Goal: Find specific page/section: Find specific page/section

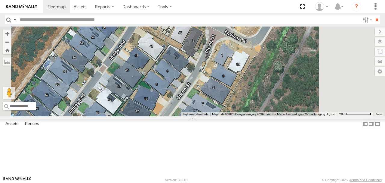
click at [68, 21] on input "text" at bounding box center [188, 19] width 343 height 9
type input "***"
click at [373, 15] on input "**" at bounding box center [376, 19] width 7 height 9
click at [0, 0] on div "1GWY489 Signage Truck" at bounding box center [0, 0] width 0 height 0
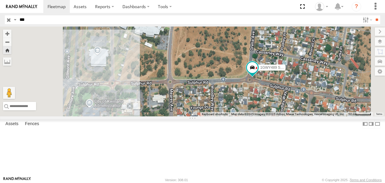
click at [258, 73] on span at bounding box center [252, 67] width 11 height 11
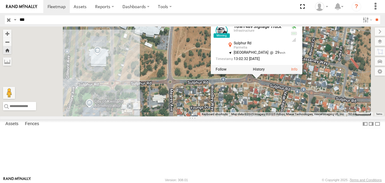
click at [265, 71] on label at bounding box center [259, 69] width 12 height 4
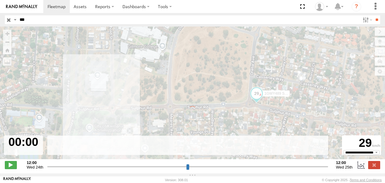
click at [11, 167] on span at bounding box center [11, 165] width 12 height 8
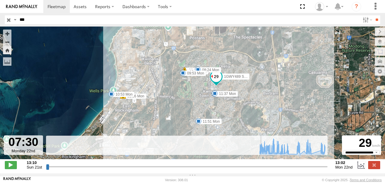
drag, startPoint x: 47, startPoint y: 170, endPoint x: 261, endPoint y: 164, distance: 214.3
click at [261, 164] on input "range" at bounding box center [187, 166] width 282 height 6
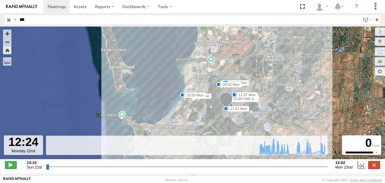
drag, startPoint x: 265, startPoint y: 170, endPoint x: 318, endPoint y: 158, distance: 54.4
click at [318, 163] on input "range" at bounding box center [187, 166] width 282 height 6
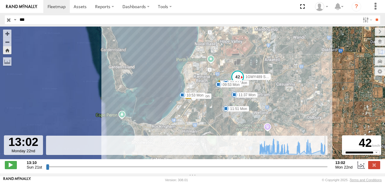
drag, startPoint x: 319, startPoint y: 168, endPoint x: 326, endPoint y: 166, distance: 7.0
type input "**********"
click at [326, 166] on input "range" at bounding box center [187, 166] width 282 height 6
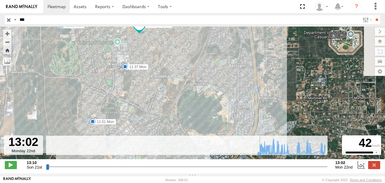
drag, startPoint x: 224, startPoint y: 96, endPoint x: 221, endPoint y: 122, distance: 26.3
click at [224, 149] on div "To navigate the map with touch gestures double-tap and hold your finger on the …" at bounding box center [192, 99] width 385 height 147
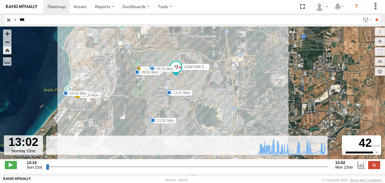
drag, startPoint x: 208, startPoint y: 83, endPoint x: 208, endPoint y: 104, distance: 21.1
click at [208, 104] on div "1GWY489 Signage Truck 08:24 Mon 09:03 Mon 09:34 Mon 09:53 Mon 10:40 Mon 10:53 M…" at bounding box center [192, 95] width 385 height 139
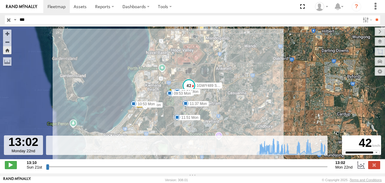
click at [374, 166] on label at bounding box center [374, 165] width 12 height 8
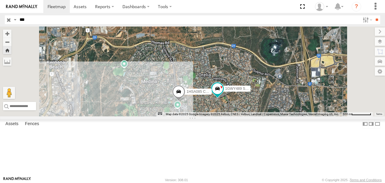
click at [9, 19] on input "button" at bounding box center [9, 19] width 8 height 9
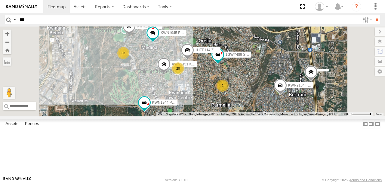
drag, startPoint x: 224, startPoint y: 115, endPoint x: 225, endPoint y: 102, distance: 13.0
click at [225, 102] on div "KWN1944 Parks 2 20 33 KWN2151 KAP KWN1945 Flocon KWN2184 Facility Cleaning 1GWY…" at bounding box center [192, 71] width 385 height 90
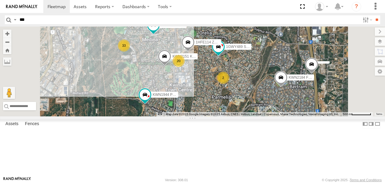
click at [39, 20] on input "***" at bounding box center [188, 19] width 343 height 9
type input "****"
click at [373, 15] on input "**" at bounding box center [376, 19] width 7 height 9
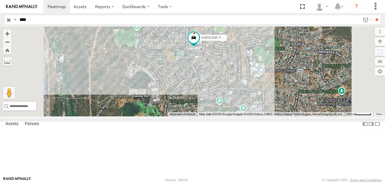
click at [199, 43] on span at bounding box center [193, 37] width 11 height 11
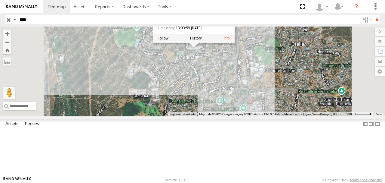
click at [202, 40] on label at bounding box center [196, 38] width 12 height 4
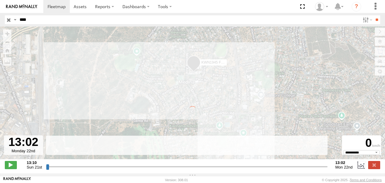
click at [11, 166] on span at bounding box center [11, 165] width 12 height 8
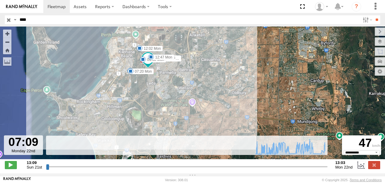
drag, startPoint x: 48, startPoint y: 170, endPoint x: 257, endPoint y: 174, distance: 209.1
click at [257, 169] on input "range" at bounding box center [187, 166] width 282 height 6
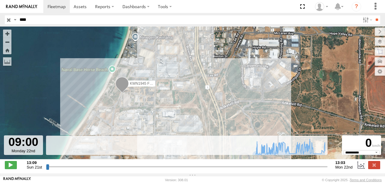
drag, startPoint x: 155, startPoint y: 80, endPoint x: 158, endPoint y: 62, distance: 18.2
click at [158, 62] on div "KWN1945 Flocon 07:13 Mon 07:20 Mon 09:58 Mon 12:02 Mon 12:47 Mon 07:00 Mon 07:1…" at bounding box center [192, 95] width 385 height 139
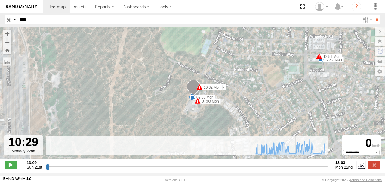
drag, startPoint x: 290, startPoint y: 170, endPoint x: 296, endPoint y: 170, distance: 5.7
click at [296, 169] on input "range" at bounding box center [187, 166] width 282 height 6
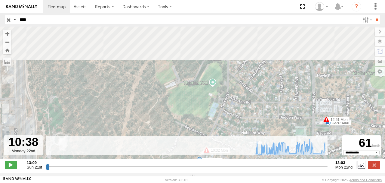
click at [298, 169] on input "range" at bounding box center [187, 166] width 282 height 6
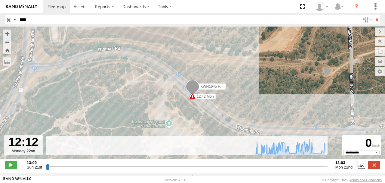
drag, startPoint x: 303, startPoint y: 168, endPoint x: 316, endPoint y: 168, distance: 13.2
click at [316, 168] on input "range" at bounding box center [187, 166] width 282 height 6
drag, startPoint x: 316, startPoint y: 167, endPoint x: 321, endPoint y: 166, distance: 5.2
click at [321, 166] on input "range" at bounding box center [187, 166] width 282 height 6
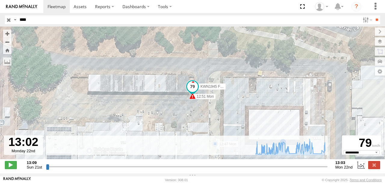
type input "**********"
click at [375, 168] on label at bounding box center [374, 165] width 12 height 8
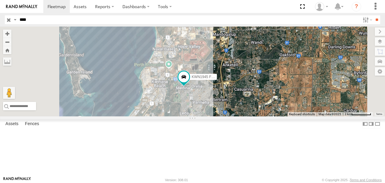
click at [8, 21] on input "button" at bounding box center [9, 19] width 8 height 9
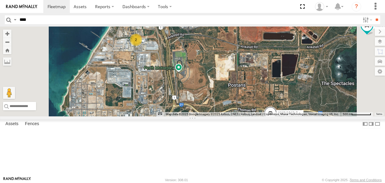
drag, startPoint x: 226, startPoint y: 97, endPoint x: 271, endPoint y: 95, distance: 44.6
click at [271, 95] on div "KWN5356 2001086 Camera Trailer Rangers KWN75 Coordi. Parks KWN711 2001089 Ford …" at bounding box center [192, 71] width 385 height 90
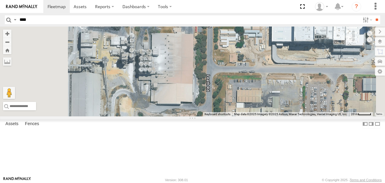
drag, startPoint x: 236, startPoint y: 57, endPoint x: 240, endPoint y: 120, distance: 62.4
click at [240, 116] on div "KWN5356 2001086 Camera Trailer Rangers KWN75 Coordi. Parks KWN711 2001089 Ford …" at bounding box center [192, 71] width 385 height 90
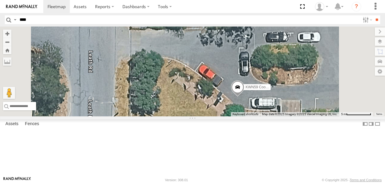
click at [289, 89] on span "KWN59 Coord Envi&Waste" at bounding box center [267, 87] width 44 height 4
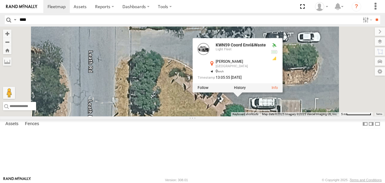
click at [266, 73] on div "0" at bounding box center [236, 71] width 57 height 4
click at [262, 116] on div "KWN5356 2001086 Camera Trailer Rangers KWN75 Coordi. Parks KWN711 2001089 Ford …" at bounding box center [192, 71] width 385 height 90
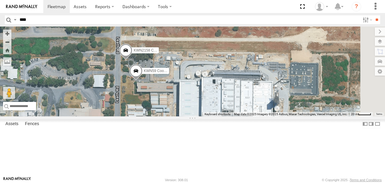
drag, startPoint x: 260, startPoint y: 131, endPoint x: 204, endPoint y: 111, distance: 59.3
click at [204, 111] on div "KWN5356 2001086 Camera Trailer Rangers KWN75 Coordi. Parks KWN711 2001089 Ford …" at bounding box center [192, 71] width 385 height 90
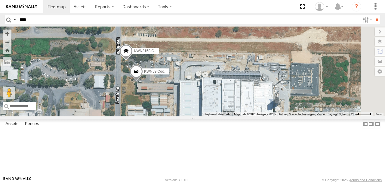
click at [133, 60] on span at bounding box center [125, 52] width 13 height 16
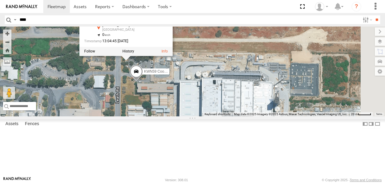
click at [190, 100] on div "KWN59 Coord Envi&Waste KWN2158 Coor Rang&Comp KWN2158 Coor Rang&Comp Rangers [P…" at bounding box center [192, 71] width 385 height 90
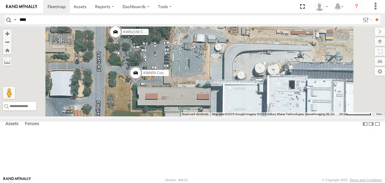
drag, startPoint x: 260, startPoint y: 99, endPoint x: 255, endPoint y: 60, distance: 38.5
click at [255, 61] on div "KWN59 Coord Envi&Waste KWN2158 Coor Rang&Comp" at bounding box center [192, 71] width 385 height 90
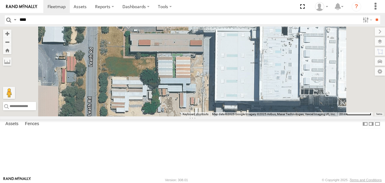
drag, startPoint x: 254, startPoint y: 116, endPoint x: 253, endPoint y: 71, distance: 44.8
click at [253, 71] on div "KWN59 Coord Envi&Waste KWN2158 Coor Rang&Comp" at bounding box center [192, 71] width 385 height 90
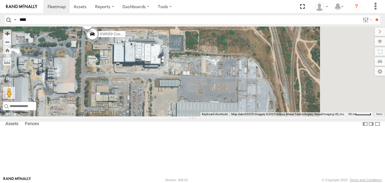
drag, startPoint x: 257, startPoint y: 108, endPoint x: 180, endPoint y: 113, distance: 76.8
click at [180, 113] on div "KWN59 Coord Envi&Waste KWN2158 Coor Rang&Comp" at bounding box center [192, 71] width 385 height 90
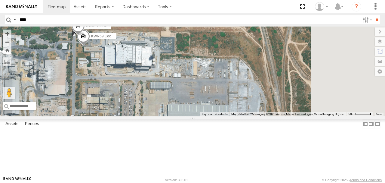
drag, startPoint x: 243, startPoint y: 91, endPoint x: 200, endPoint y: 100, distance: 43.7
click at [200, 100] on div "KWN59 Coord Envi&Waste KWN2158 Coor Rang&Comp" at bounding box center [192, 71] width 385 height 90
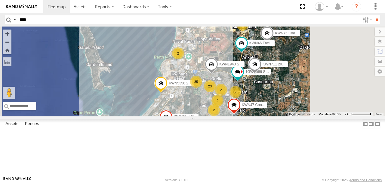
drag, startPoint x: 270, startPoint y: 84, endPoint x: 260, endPoint y: 82, distance: 10.3
click at [261, 82] on div "KWN1943 Super. Facility Cleaning 23 KWN5356 2001086 Camera Trailer Rangers 2 35…" at bounding box center [192, 71] width 385 height 90
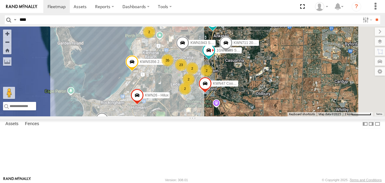
drag, startPoint x: 256, startPoint y: 93, endPoint x: 235, endPoint y: 73, distance: 29.4
click at [235, 73] on div "KWN1943 Super. Facility Cleaning 23 KWN5356 2001086 Camera Trailer Rangers 2 35…" at bounding box center [192, 71] width 385 height 90
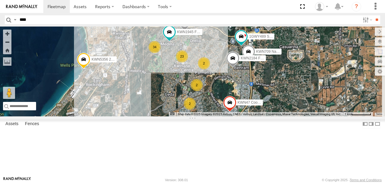
drag, startPoint x: 257, startPoint y: 110, endPoint x: 248, endPoint y: 110, distance: 8.4
click at [248, 110] on div "KWN1943 Super. Facility Cleaning KWN5356 2001086 Camera Trailer Rangers 1HRP487…" at bounding box center [192, 71] width 385 height 90
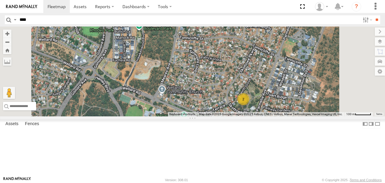
drag, startPoint x: 295, startPoint y: 116, endPoint x: 266, endPoint y: 70, distance: 54.6
click at [266, 70] on div "KWN1943 Super. Facility Cleaning KWN5356 2001086 Camera Trailer Rangers 1HRP487…" at bounding box center [192, 71] width 385 height 90
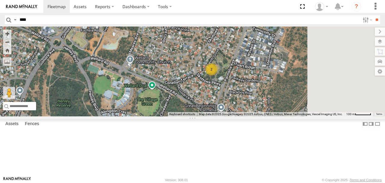
drag, startPoint x: 282, startPoint y: 116, endPoint x: 243, endPoint y: 85, distance: 50.5
click at [243, 85] on div "KWN1943 Super. Facility Cleaning KWN5356 2001086 Camera Trailer Rangers 1HRP487…" at bounding box center [192, 71] width 385 height 90
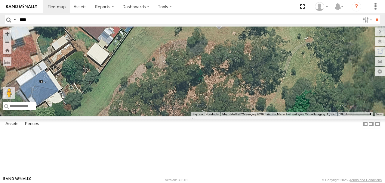
drag, startPoint x: 264, startPoint y: 102, endPoint x: 270, endPoint y: 123, distance: 21.9
click at [270, 116] on div "KWN1943 Super. Facility Cleaning KWN5356 2001086 Camera Trailer Rangers 1HRP487…" at bounding box center [192, 71] width 385 height 90
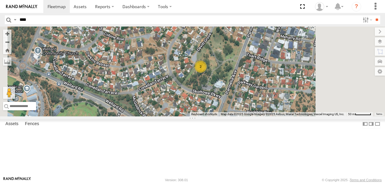
drag, startPoint x: 267, startPoint y: 122, endPoint x: 270, endPoint y: 85, distance: 37.5
click at [270, 85] on div "KWN1943 Super. Facility Cleaning KWN5356 2001086 Camera Trailer Rangers 1HRP487…" at bounding box center [192, 71] width 385 height 90
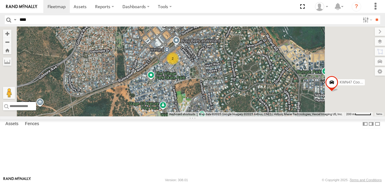
drag, startPoint x: 257, startPoint y: 119, endPoint x: 262, endPoint y: 51, distance: 67.9
click at [262, 51] on div "KWN1943 Super. Facility Cleaning KWN5356 2001086 Camera Trailer Rangers 1HRP487…" at bounding box center [192, 71] width 385 height 90
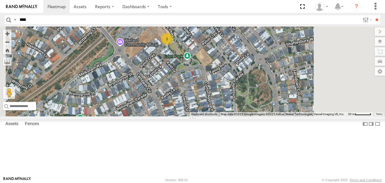
click at [173, 45] on div "2" at bounding box center [167, 39] width 12 height 12
